Goal: Register for event/course

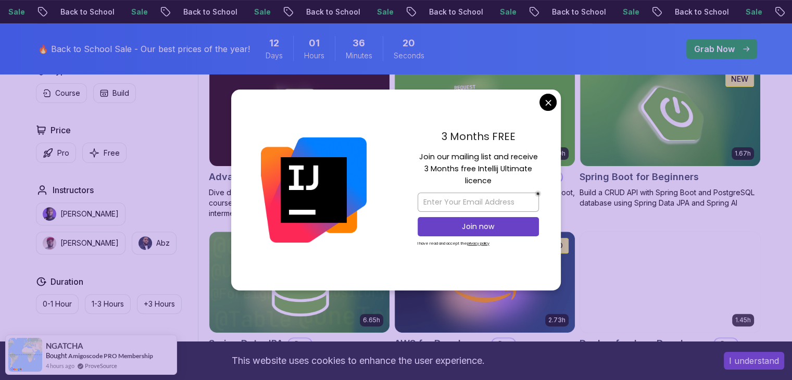
scroll to position [320, 0]
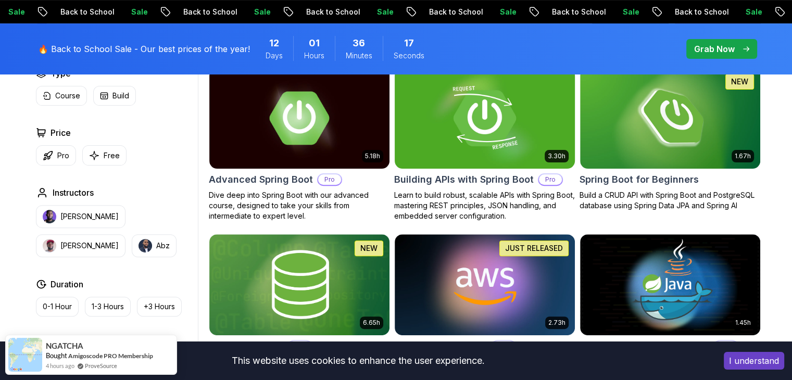
click at [681, 138] on img at bounding box center [669, 118] width 189 height 106
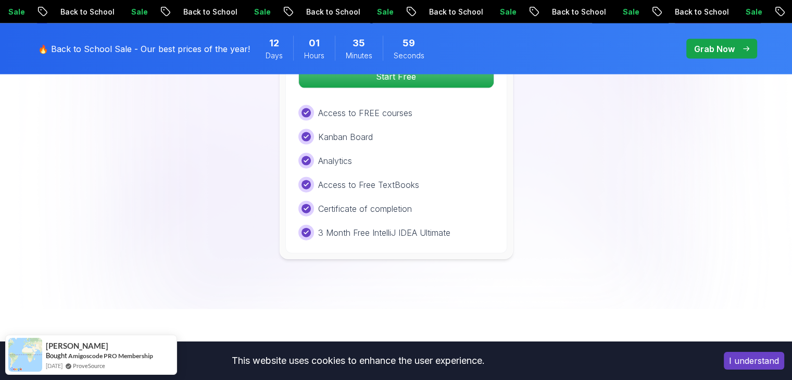
scroll to position [2309, 0]
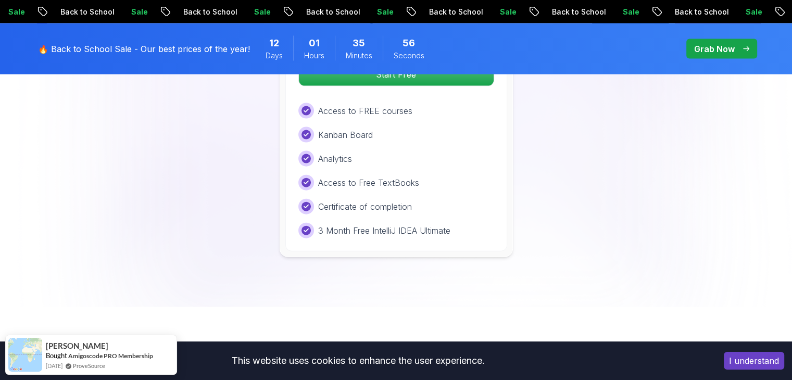
click at [712, 52] on p "Grab Now" at bounding box center [714, 49] width 41 height 12
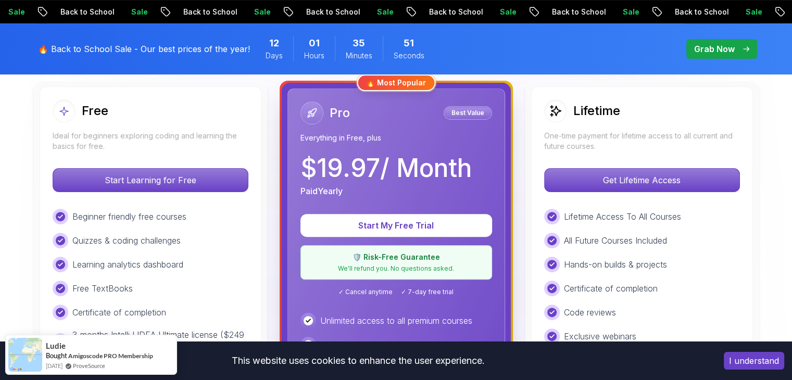
scroll to position [304, 0]
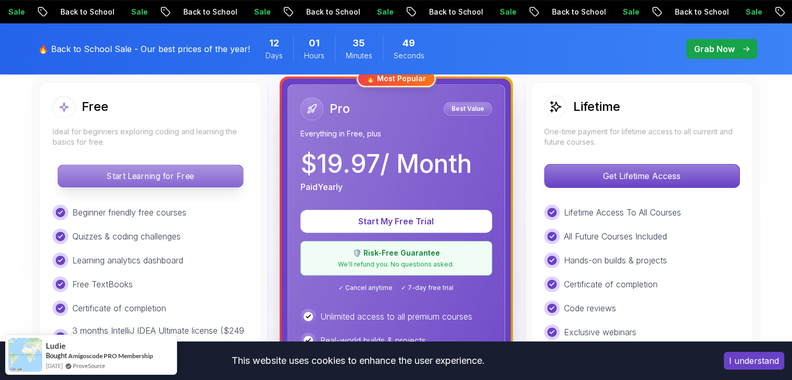
click at [198, 179] on p "Start Learning for Free" at bounding box center [150, 176] width 185 height 22
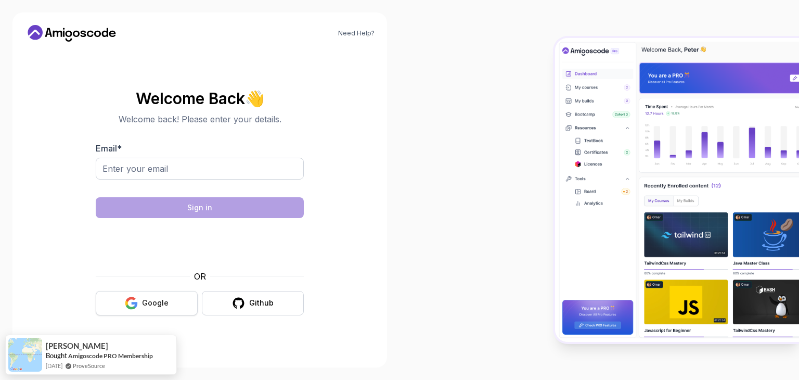
click at [185, 298] on button "Google" at bounding box center [147, 303] width 102 height 24
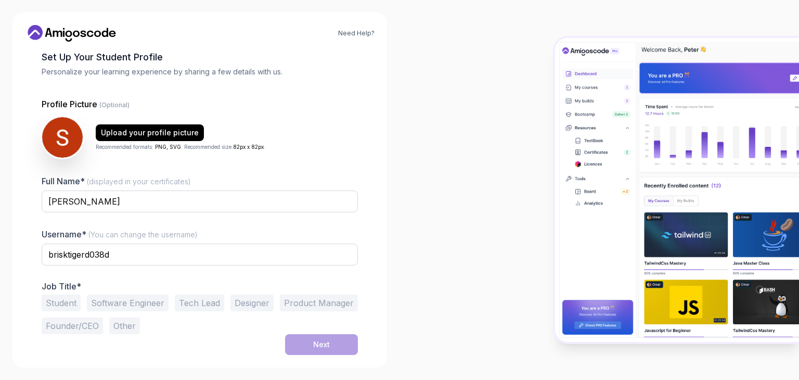
scroll to position [54, 0]
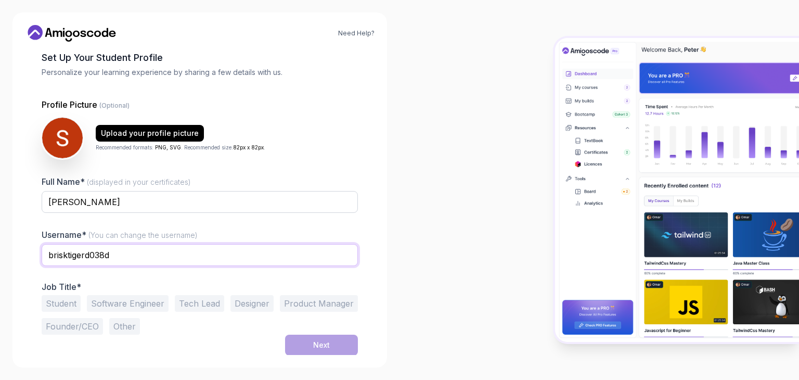
click at [272, 250] on input "brisktigerd038d" at bounding box center [200, 255] width 316 height 22
type input "b"
type input "Sarthakbharambe"
click at [118, 312] on div "Student Software Engineer Tech Lead Designer Product Manager Founder/CEO Other" at bounding box center [200, 315] width 316 height 40
click at [142, 302] on button "Software Engineer" at bounding box center [128, 303] width 82 height 17
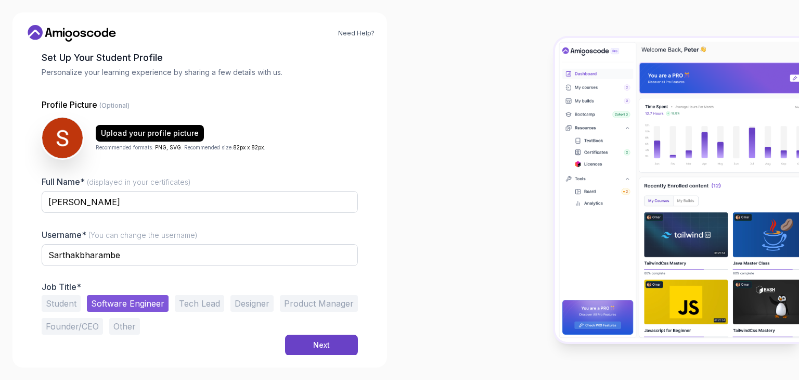
scroll to position [54, 0]
click at [315, 336] on button "Next" at bounding box center [321, 344] width 73 height 21
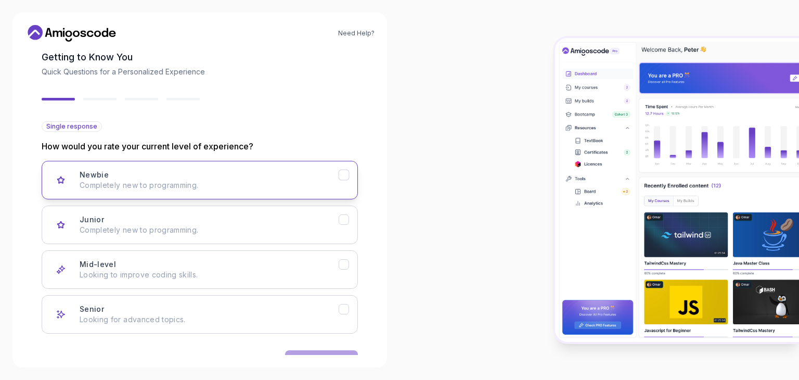
click at [233, 188] on p "Completely new to programming." at bounding box center [209, 185] width 259 height 10
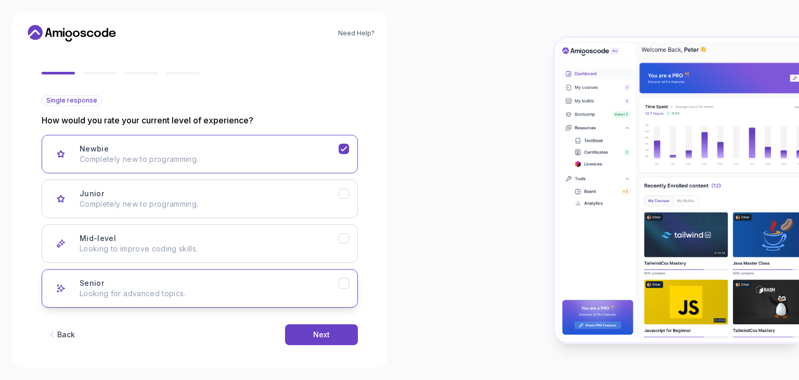
scroll to position [81, 0]
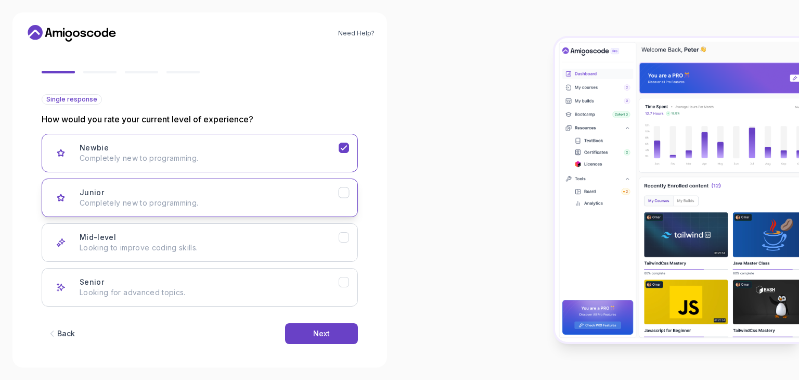
click at [307, 193] on div "Junior Completely new to programming." at bounding box center [209, 197] width 259 height 21
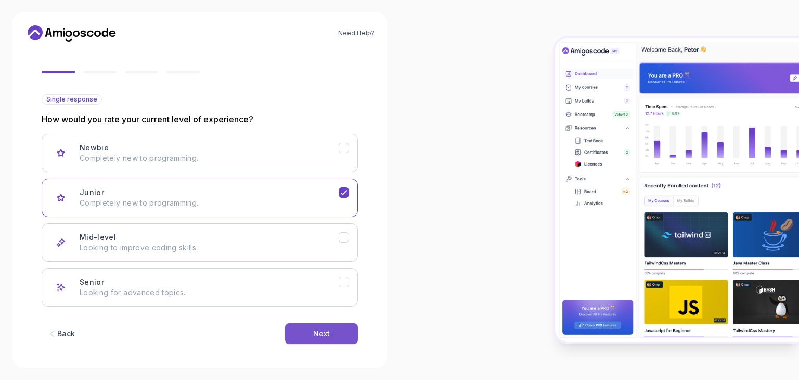
click at [334, 338] on button "Next" at bounding box center [321, 333] width 73 height 21
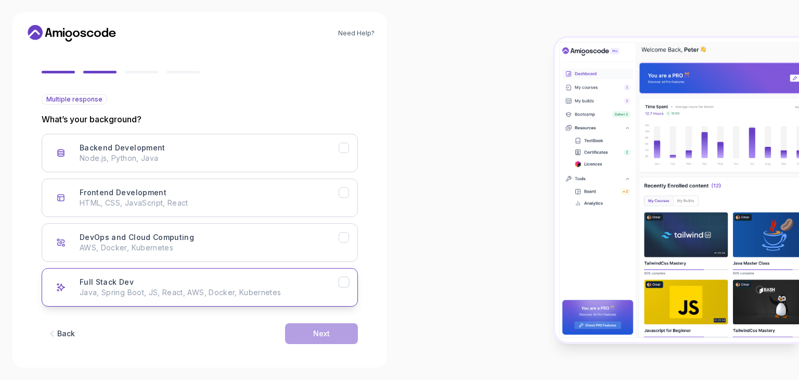
click at [250, 277] on div "Full Stack Dev Java, Spring Boot, JS, React, AWS, Docker, Kubernetes" at bounding box center [209, 287] width 259 height 21
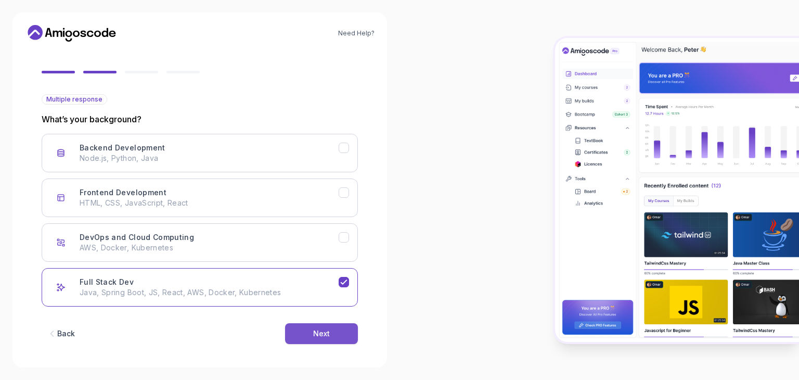
click at [300, 332] on button "Next" at bounding box center [321, 333] width 73 height 21
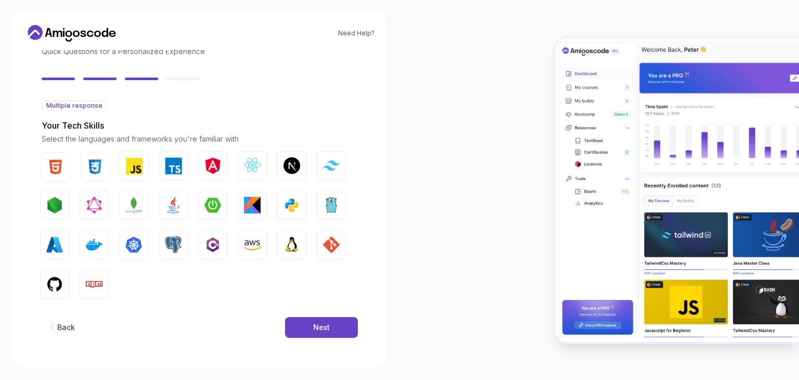
scroll to position [74, 0]
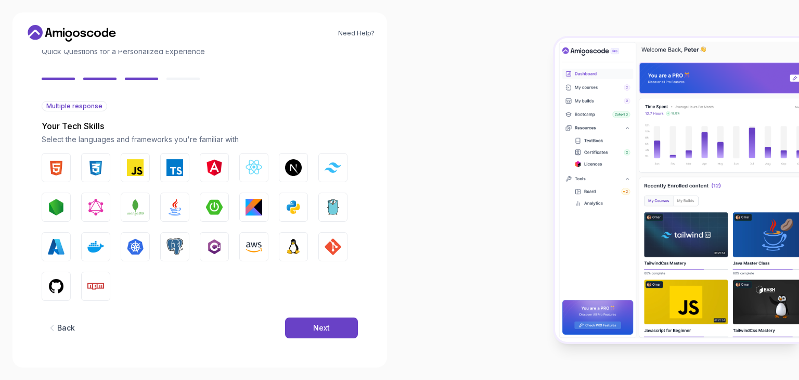
click at [300, 332] on button "Next" at bounding box center [321, 327] width 73 height 21
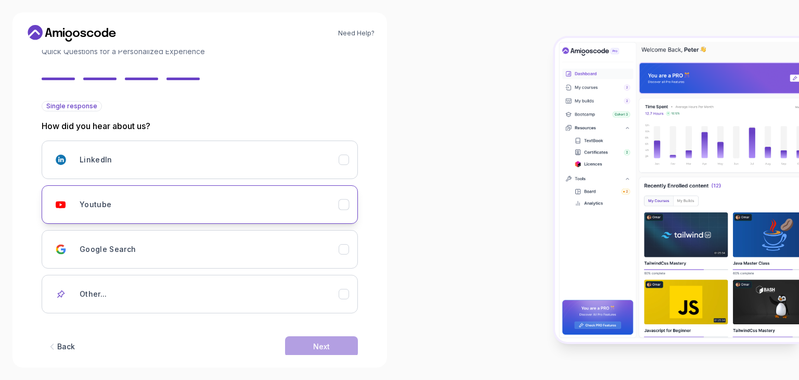
click at [288, 198] on div "Youtube" at bounding box center [209, 204] width 259 height 21
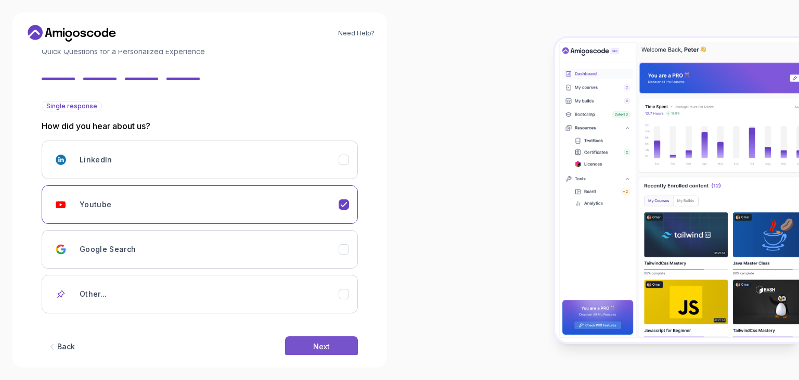
click at [312, 351] on button "Next" at bounding box center [321, 346] width 73 height 21
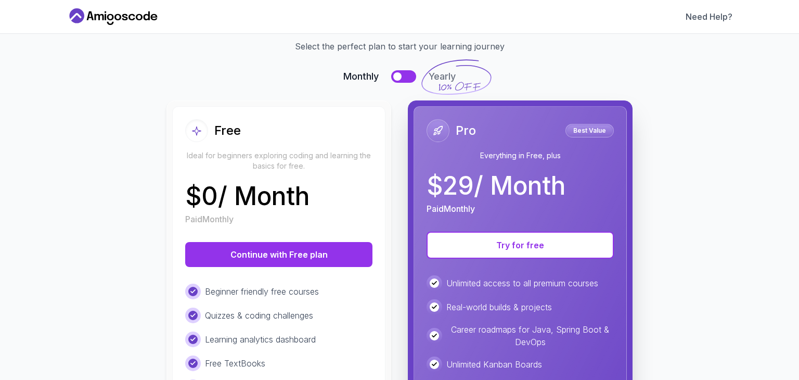
scroll to position [0, 0]
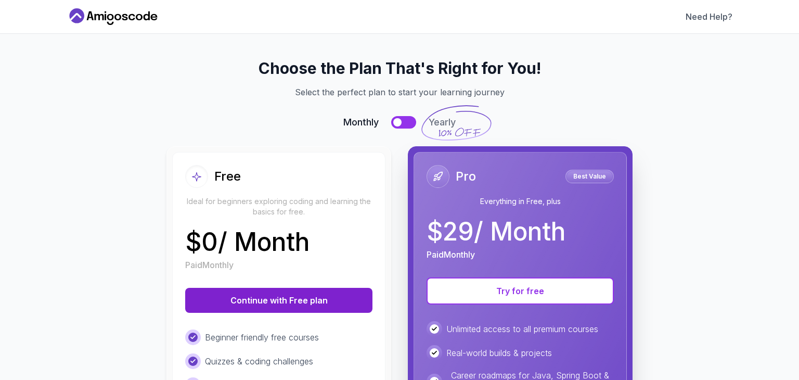
click at [335, 304] on button "Continue with Free plan" at bounding box center [278, 300] width 187 height 25
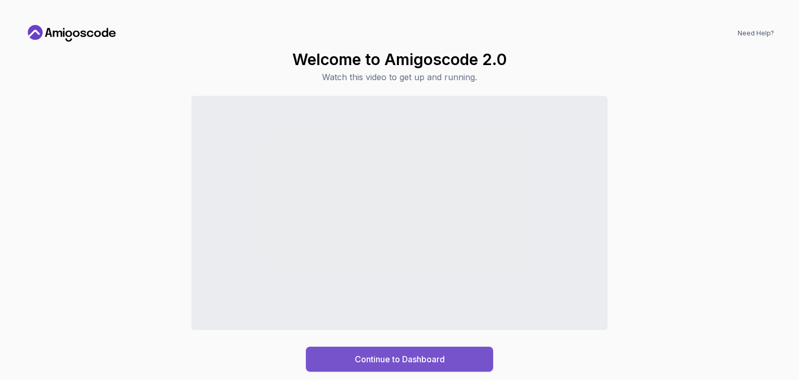
click at [358, 357] on div "Continue to Dashboard" at bounding box center [400, 359] width 90 height 12
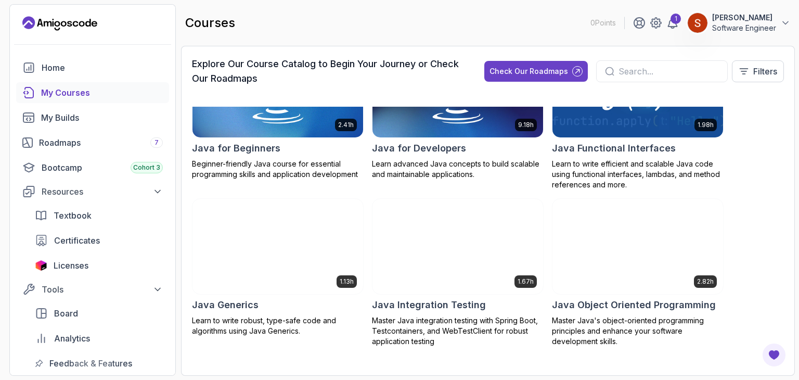
scroll to position [799, 0]
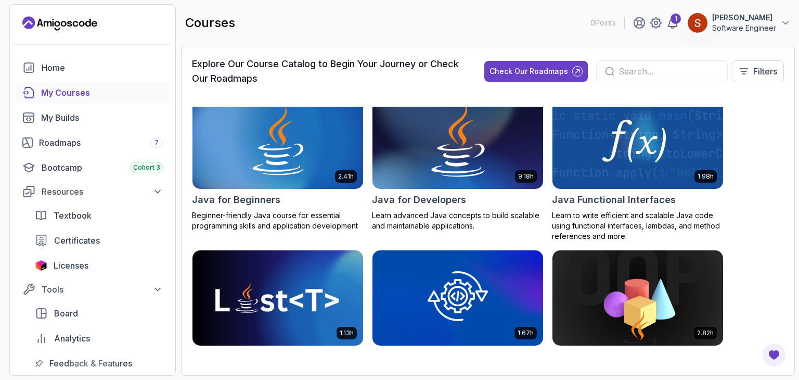
click at [443, 202] on h2 "Java for Developers" at bounding box center [419, 200] width 94 height 15
